Goal: Information Seeking & Learning: Learn about a topic

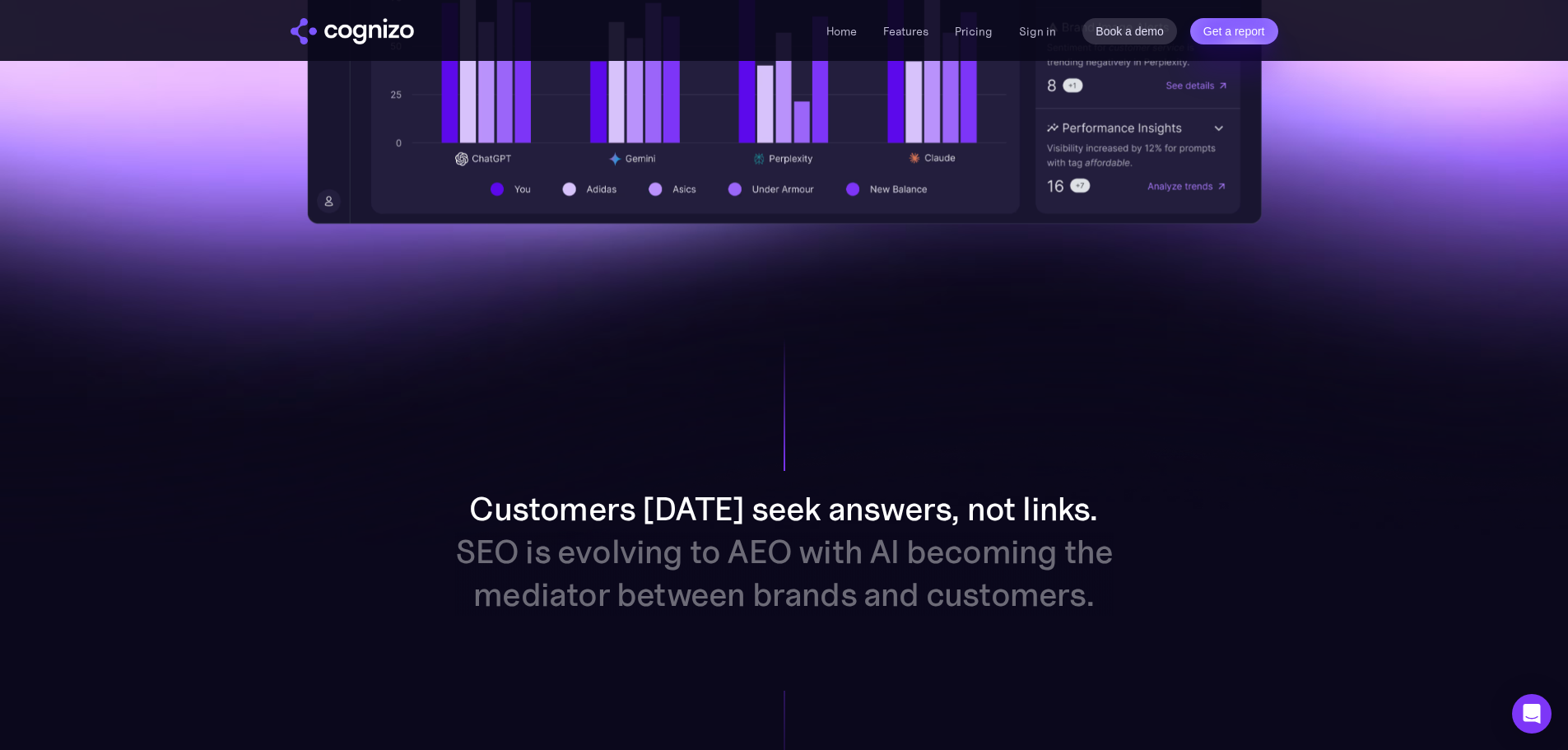
scroll to position [1152, 0]
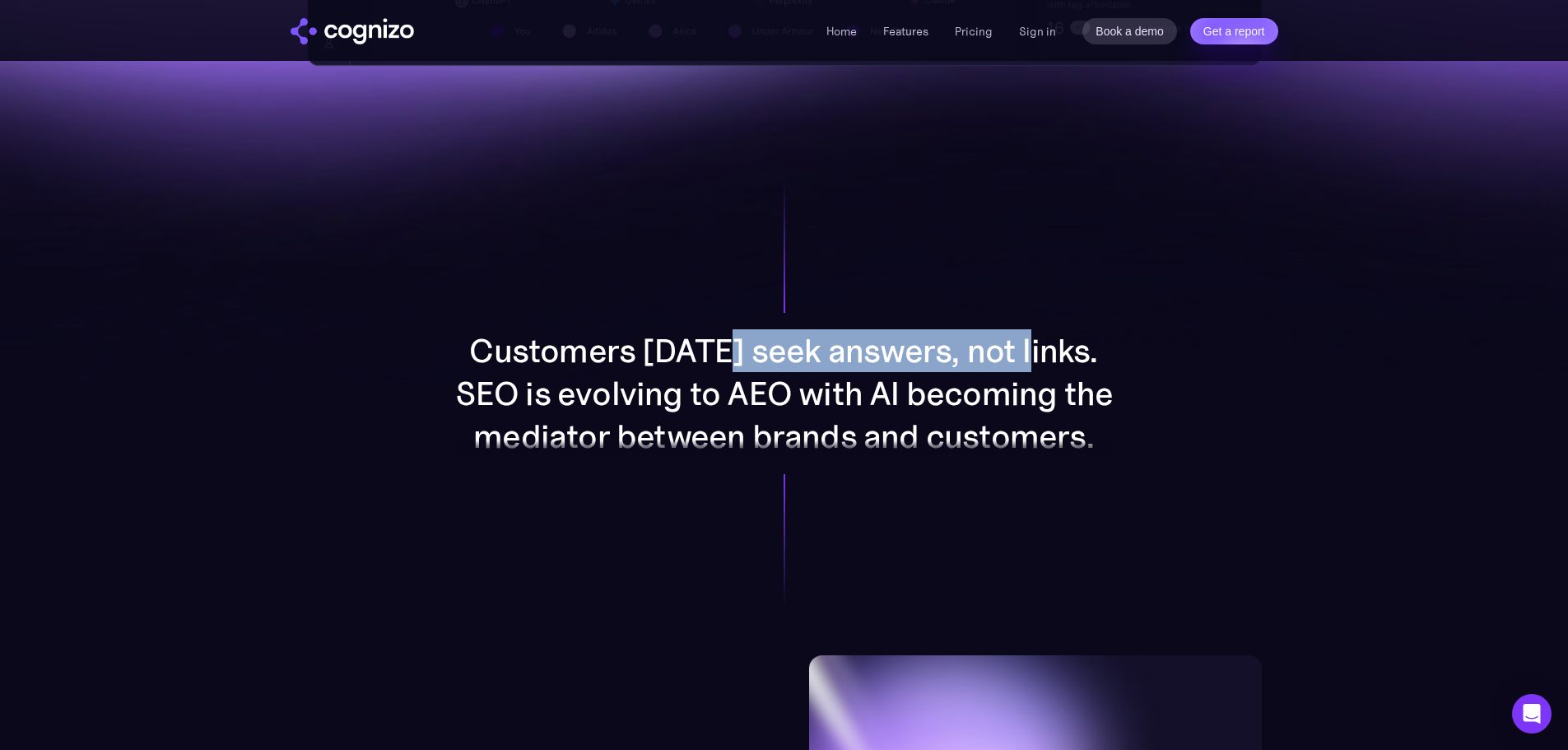
drag, startPoint x: 818, startPoint y: 358, endPoint x: 1032, endPoint y: 355, distance: 214.0
click at [1032, 355] on p "Customers [DATE] seek answers, not links. SEO is evolving to AEO with AI becomi…" at bounding box center [785, 394] width 659 height 129
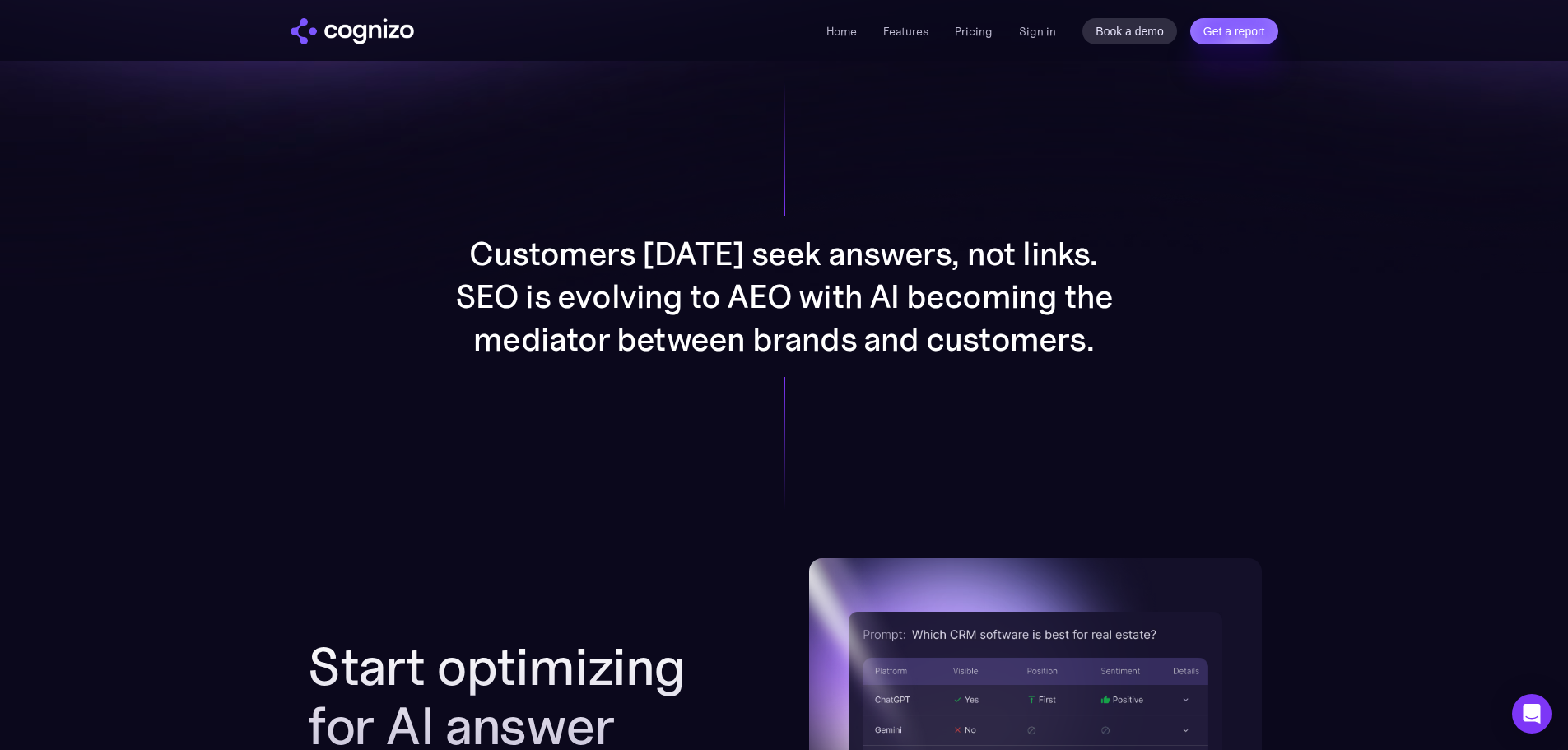
scroll to position [1235, 0]
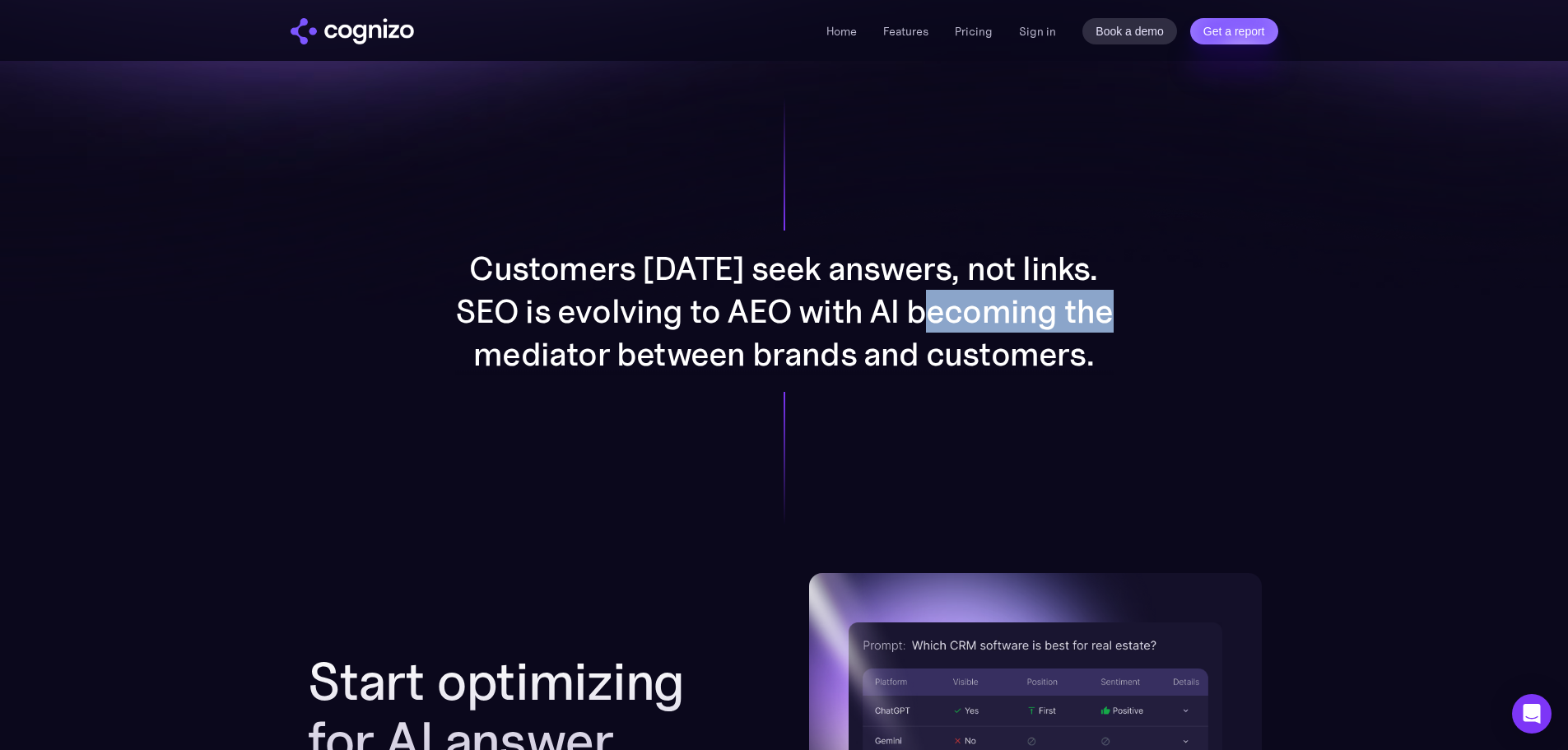
drag, startPoint x: 947, startPoint y: 301, endPoint x: 664, endPoint y: 368, distance: 290.8
click at [664, 368] on p "Customers [DATE] seek answers, not links. SEO is evolving to AEO with AI becomi…" at bounding box center [785, 311] width 659 height 129
click at [728, 360] on p "Customers [DATE] seek answers, not links. SEO is evolving to AEO with AI becomi…" at bounding box center [785, 311] width 659 height 129
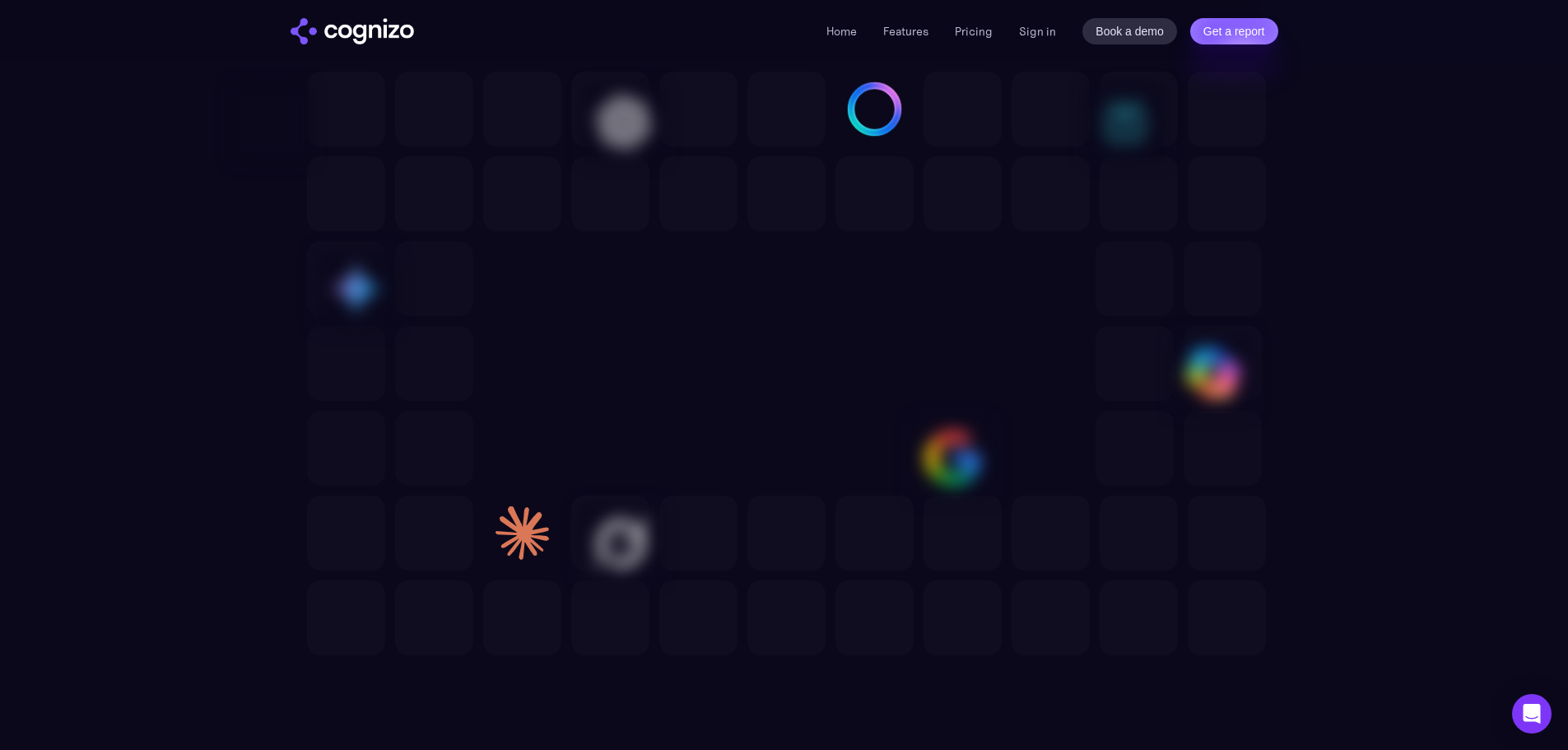
scroll to position [4610, 0]
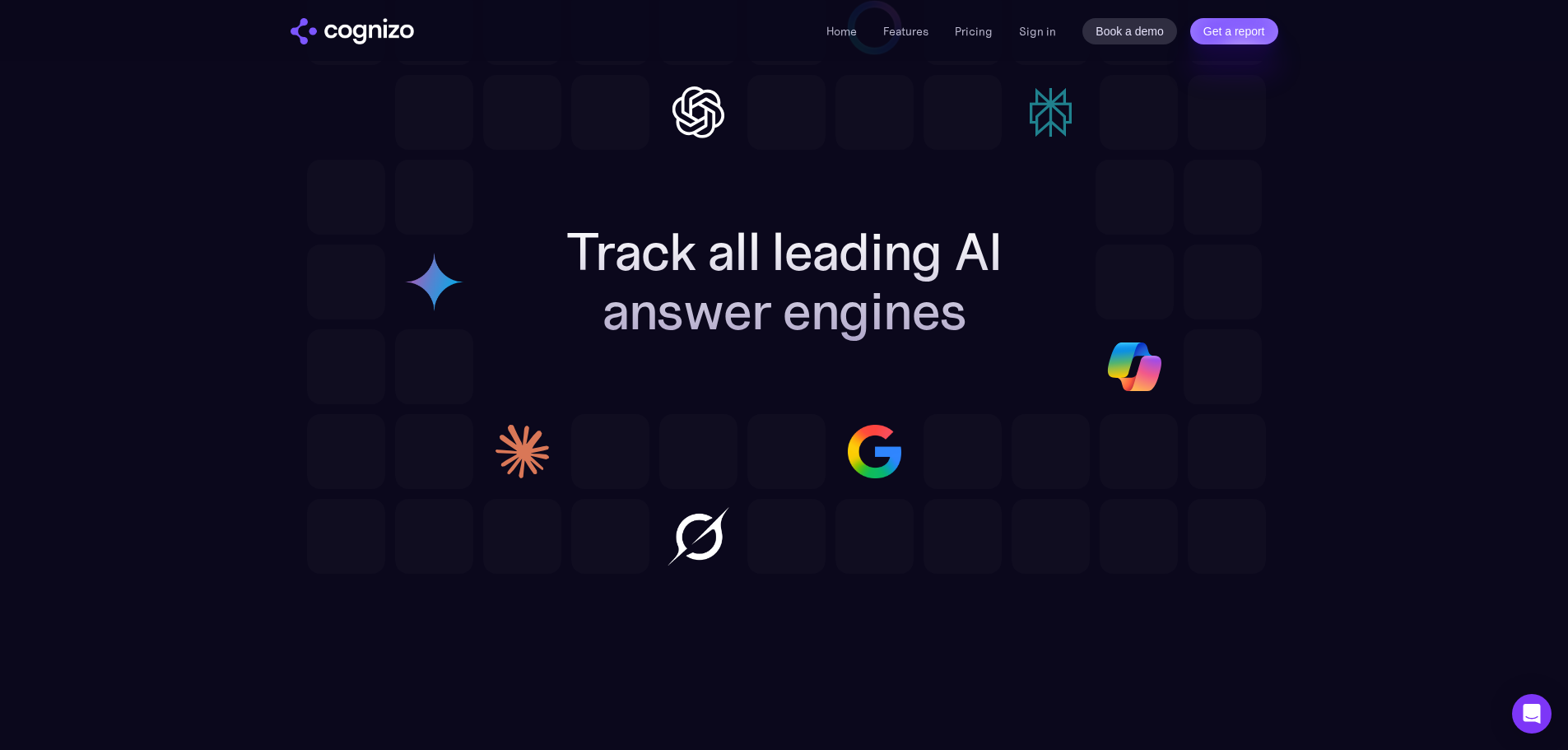
click at [980, 22] on li "Pricing" at bounding box center [974, 31] width 38 height 20
click at [980, 29] on link "Pricing" at bounding box center [974, 30] width 38 height 15
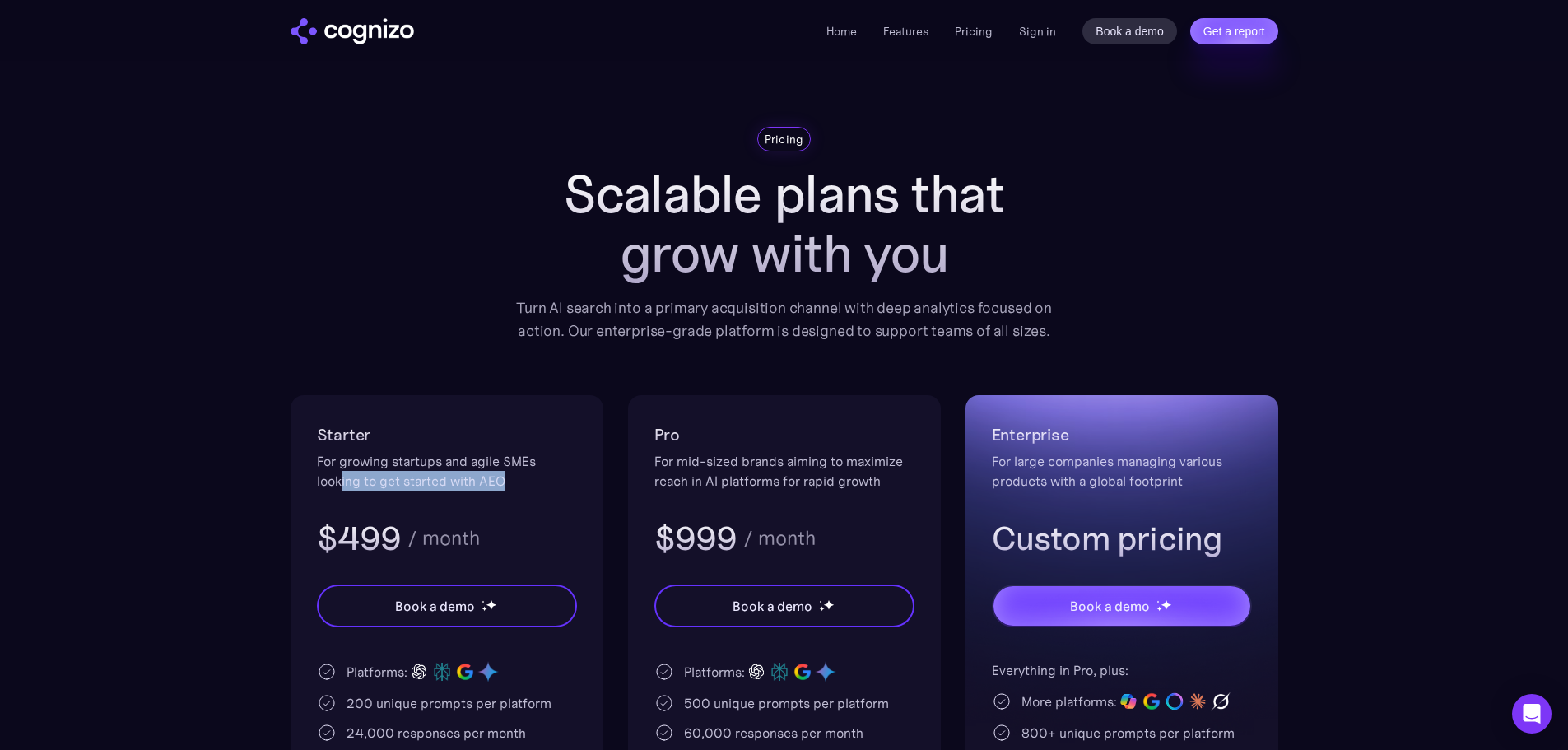
drag, startPoint x: 486, startPoint y: 472, endPoint x: 505, endPoint y: 471, distance: 19.0
click at [505, 471] on div "For growing startups and agile SMEs looking to get started with AEO" at bounding box center [447, 470] width 260 height 39
click at [495, 469] on div "For growing startups and agile SMEs looking to get started with AEO" at bounding box center [447, 470] width 260 height 39
drag, startPoint x: 475, startPoint y: 467, endPoint x: 540, endPoint y: 468, distance: 65.0
click at [540, 468] on div "For growing startups and agile SMEs looking to get started with AEO" at bounding box center [447, 470] width 260 height 39
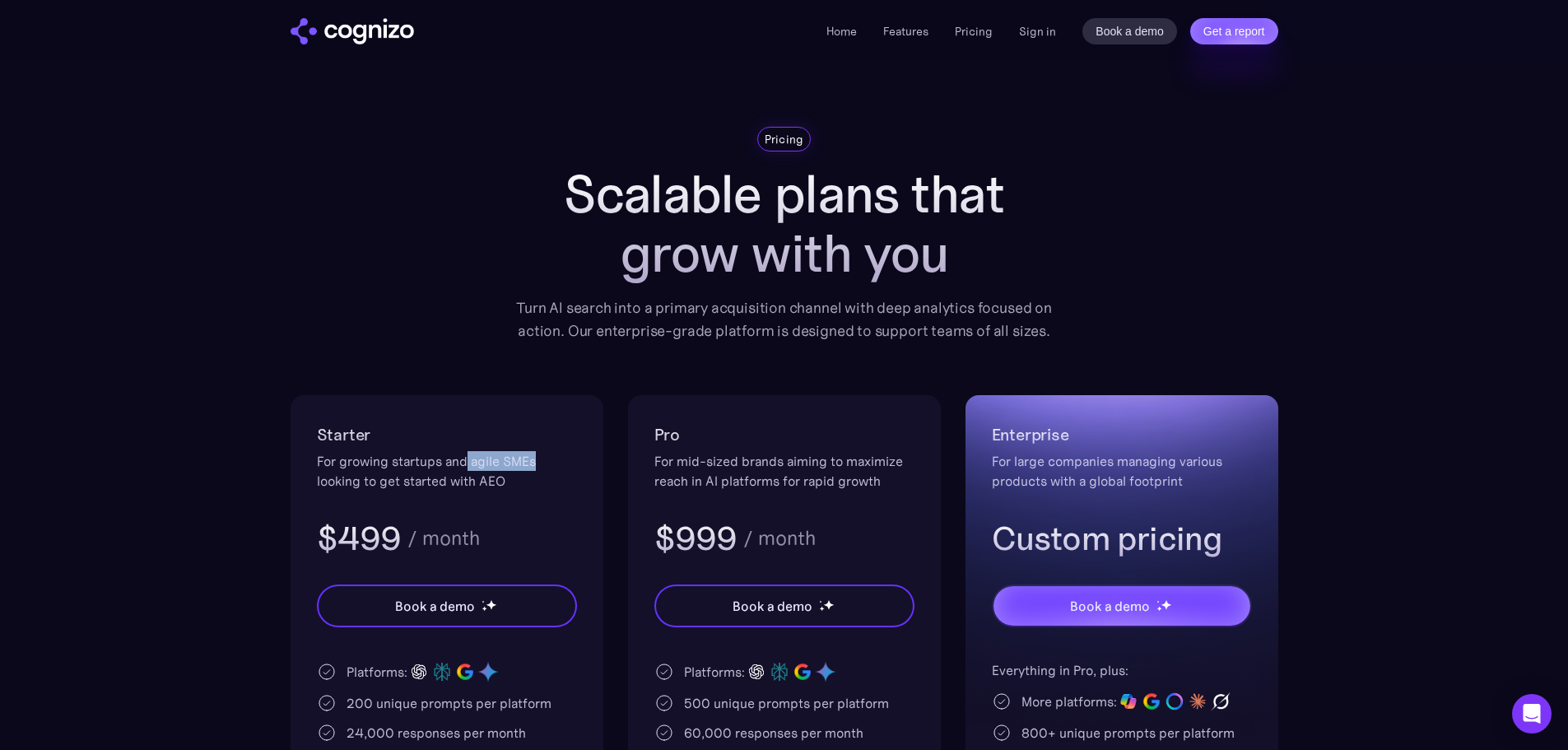
click at [540, 468] on div "For growing startups and agile SMEs looking to get started with AEO" at bounding box center [447, 470] width 260 height 39
drag, startPoint x: 388, startPoint y: 473, endPoint x: 513, endPoint y: 460, distance: 125.7
click at [513, 460] on div "For growing startups and agile SMEs looking to get started with AEO" at bounding box center [447, 470] width 260 height 39
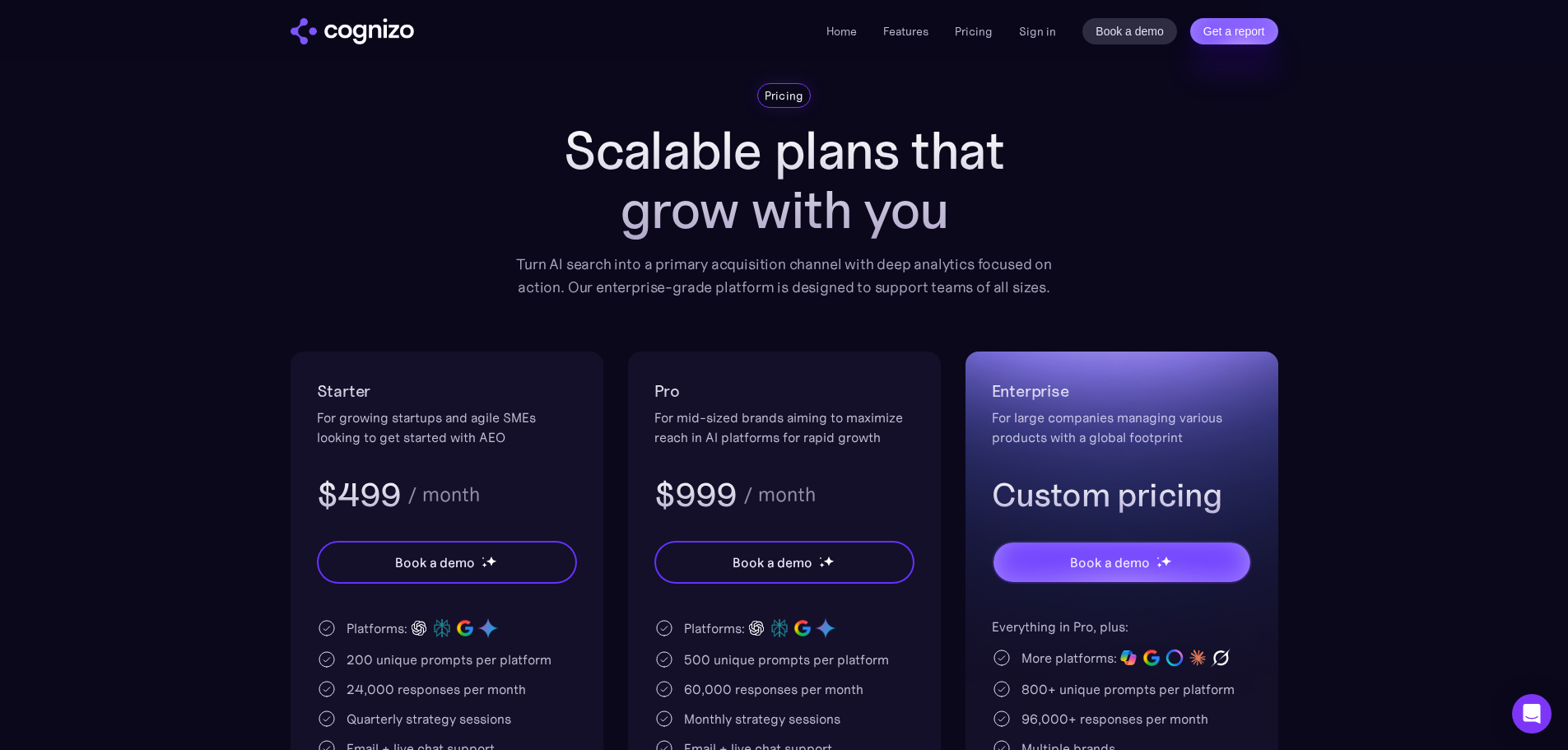
scroll to position [164, 0]
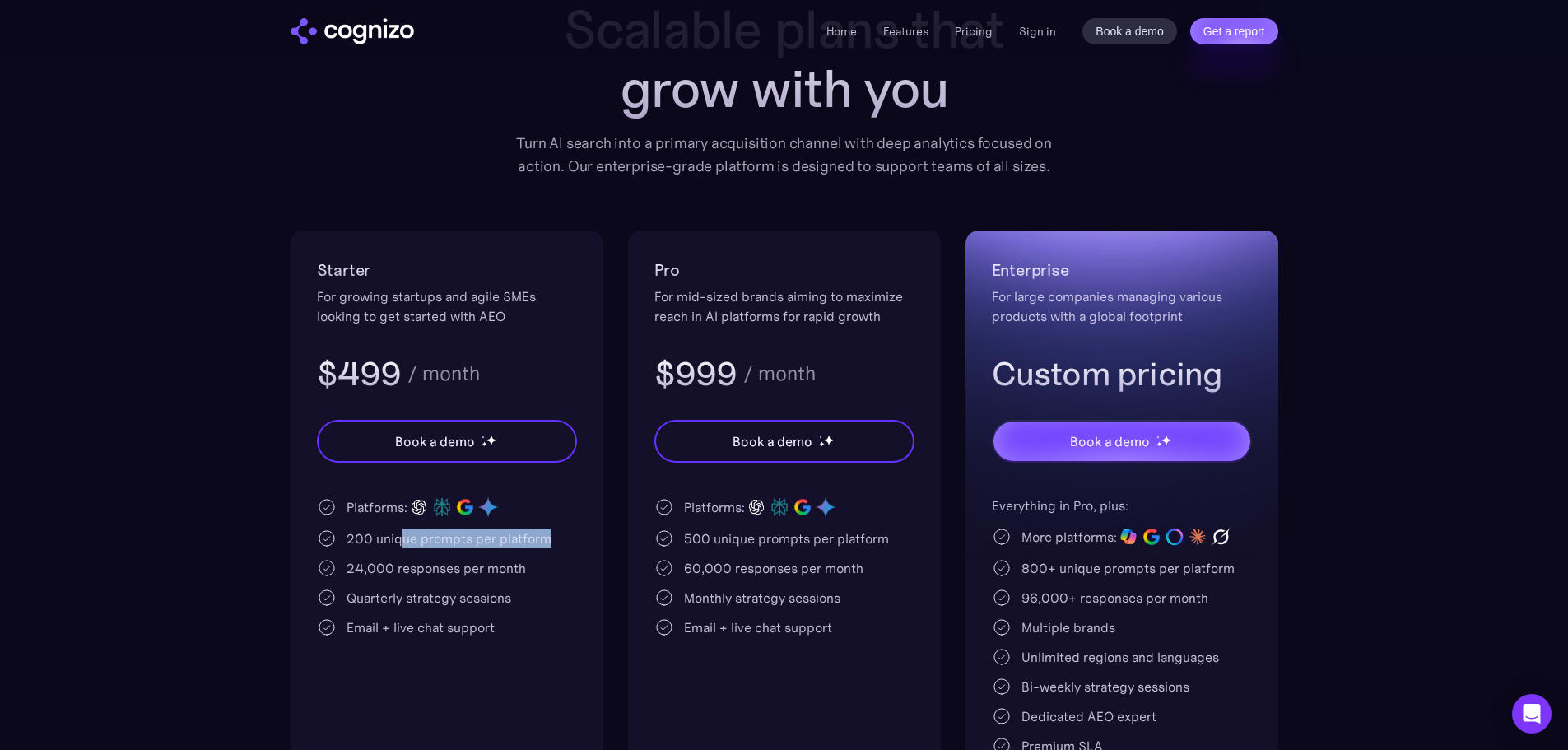
click at [544, 537] on div "200 unique prompts per platform" at bounding box center [449, 538] width 205 height 20
click at [569, 535] on div "200 unique prompts per platform" at bounding box center [447, 538] width 260 height 20
drag, startPoint x: 515, startPoint y: 540, endPoint x: 574, endPoint y: 535, distance: 59.2
click at [574, 535] on div "200 unique prompts per platform" at bounding box center [447, 538] width 260 height 20
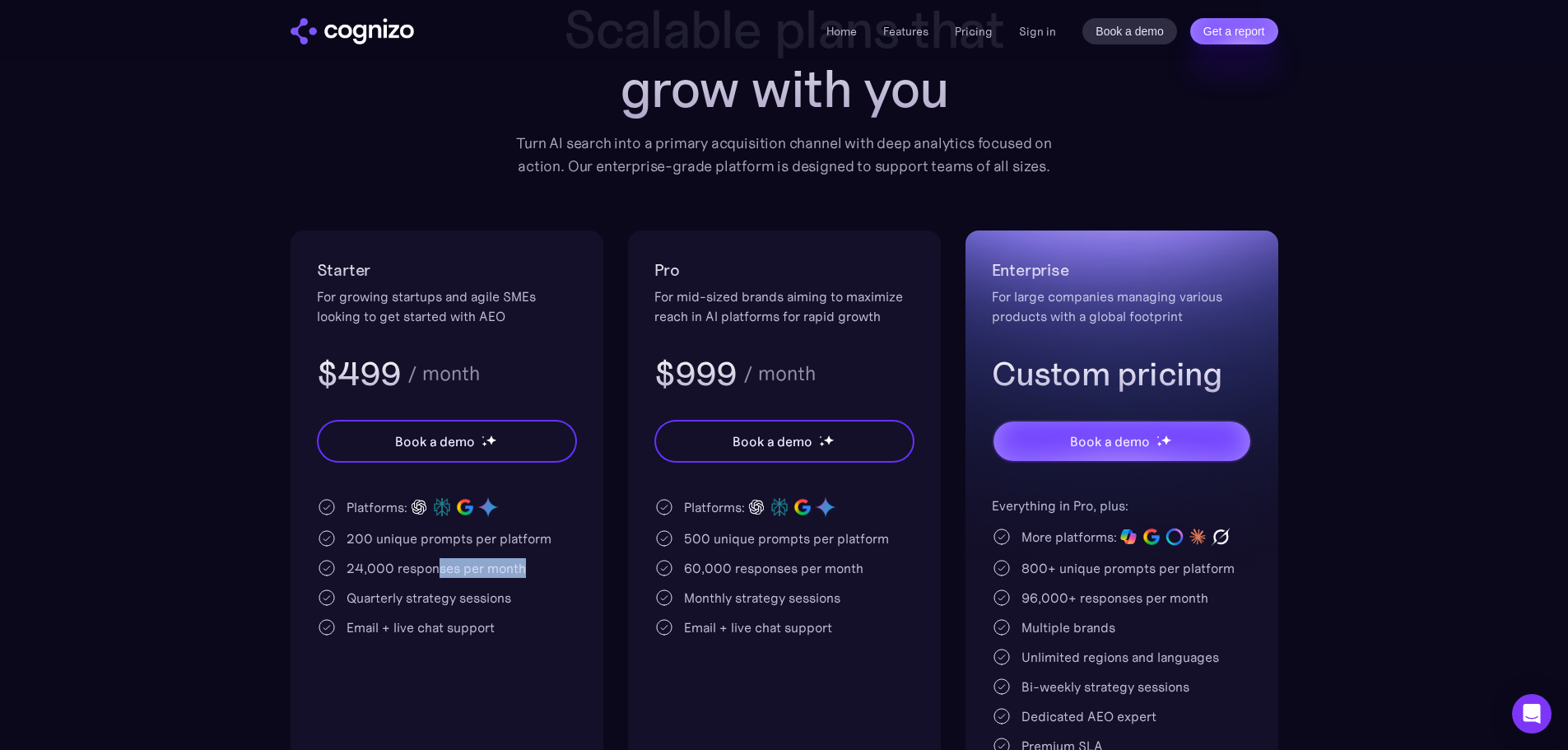
drag, startPoint x: 443, startPoint y: 563, endPoint x: 541, endPoint y: 561, distance: 98.0
click at [539, 562] on div "24,000 responses per month" at bounding box center [447, 567] width 260 height 20
click at [506, 557] on div "Platforms: 200 unique prompts per platform 24,000 responses per month Quarterly…" at bounding box center [447, 566] width 260 height 142
drag, startPoint x: 402, startPoint y: 599, endPoint x: 522, endPoint y: 599, distance: 120.0
click at [522, 599] on div "Quarterly strategy sessions" at bounding box center [447, 597] width 260 height 20
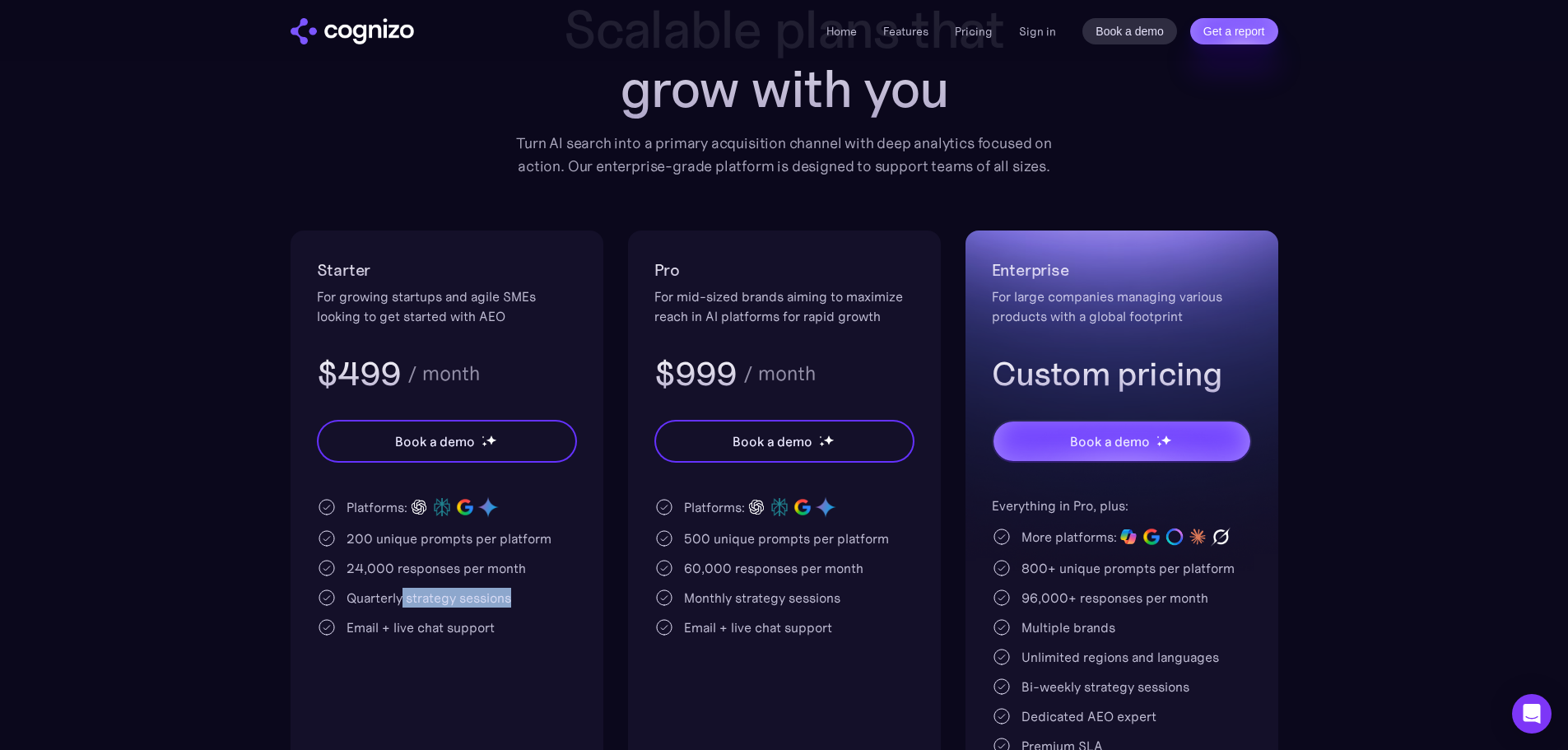
click at [522, 598] on div "Quarterly strategy sessions" at bounding box center [447, 597] width 260 height 20
drag, startPoint x: 365, startPoint y: 635, endPoint x: 495, endPoint y: 633, distance: 130.0
click at [495, 633] on div "Email + live chat support" at bounding box center [421, 627] width 148 height 20
click at [495, 632] on div "Email + live chat support" at bounding box center [421, 627] width 148 height 20
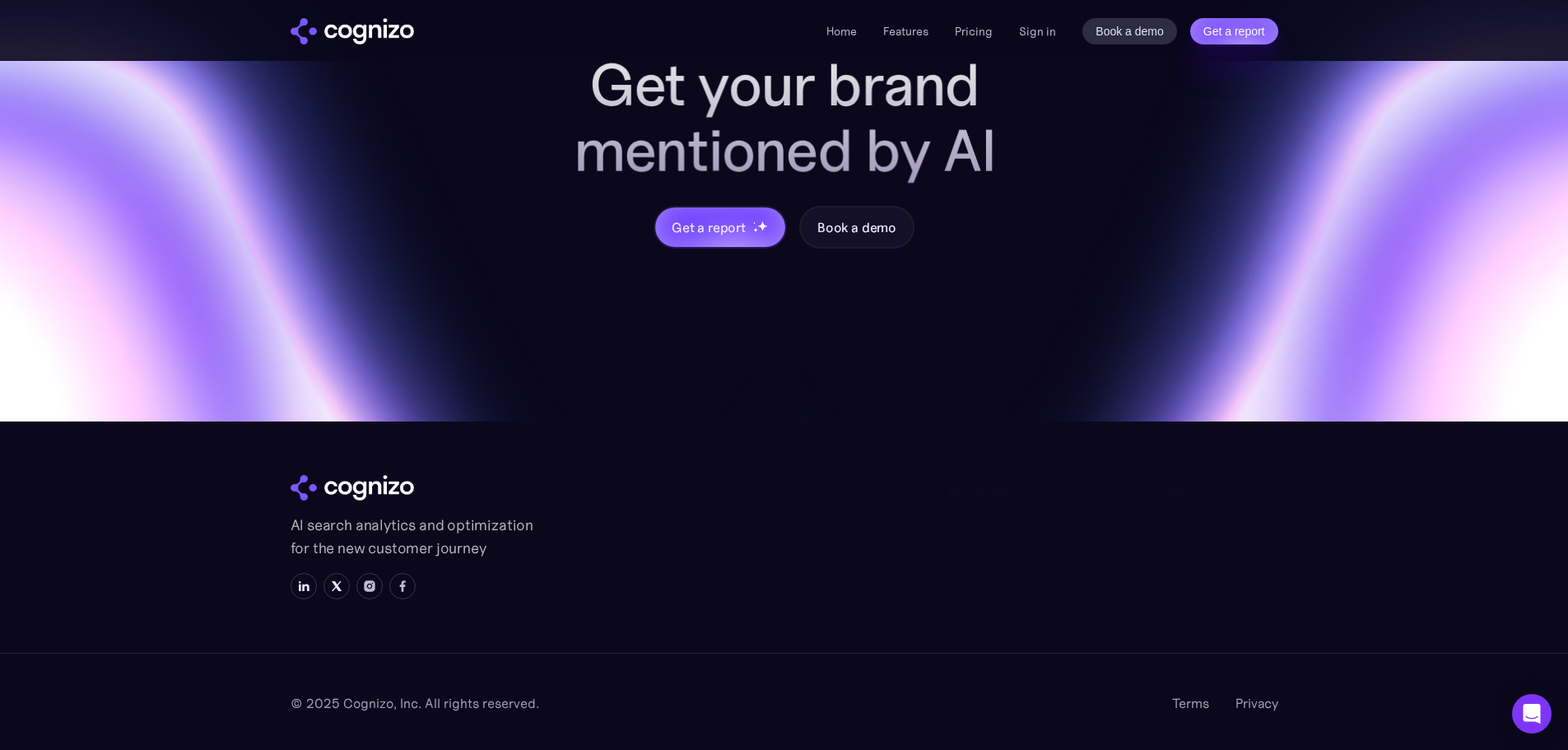
scroll to position [4948, 0]
